Goal: Task Accomplishment & Management: Use online tool/utility

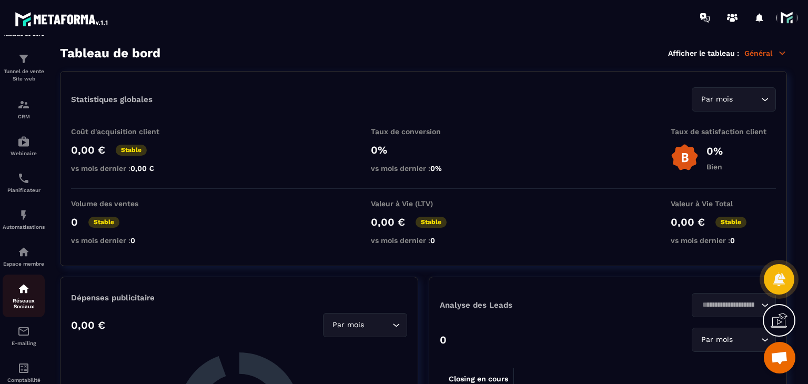
scroll to position [65, 0]
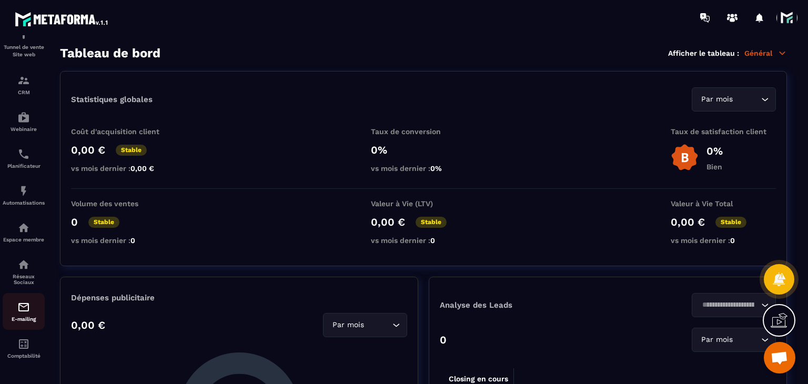
click at [22, 312] on div "E-mailing" at bounding box center [24, 311] width 42 height 21
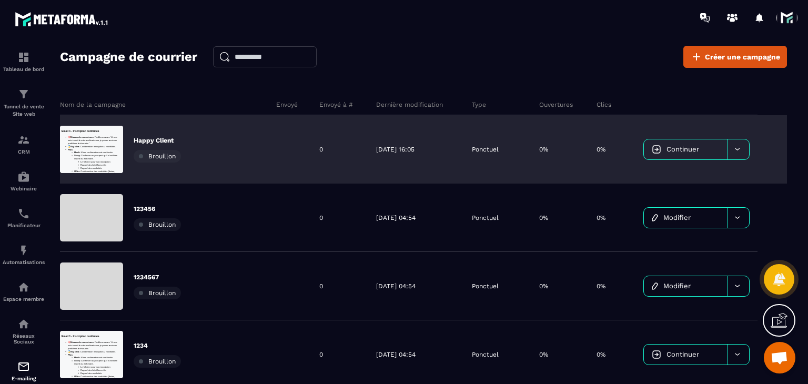
click at [145, 137] on p "Happy Client" at bounding box center [157, 140] width 47 height 8
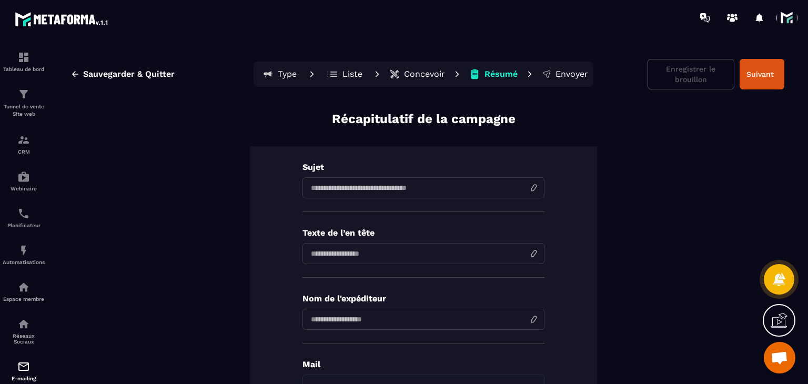
click at [342, 73] on p "Liste" at bounding box center [352, 74] width 20 height 11
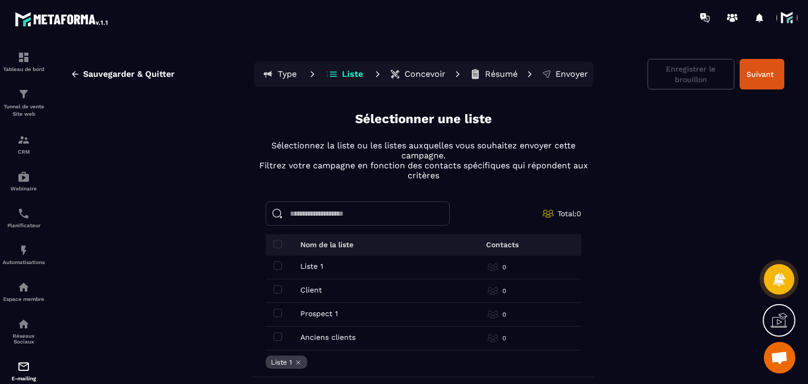
click at [404, 71] on p "Concevoir" at bounding box center [424, 74] width 41 height 11
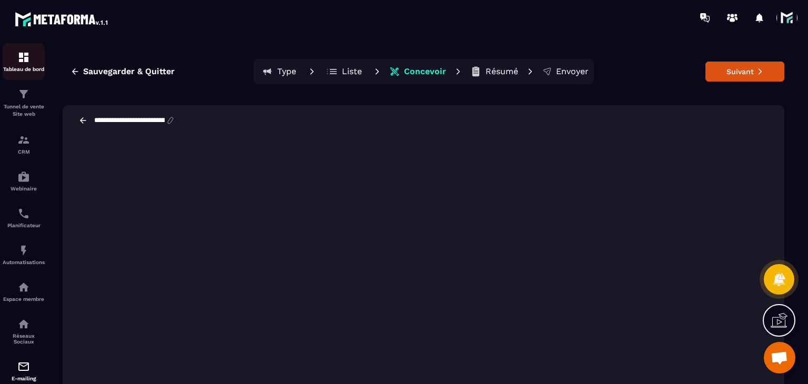
click at [19, 57] on img at bounding box center [23, 57] width 13 height 13
